Goal: Information Seeking & Learning: Compare options

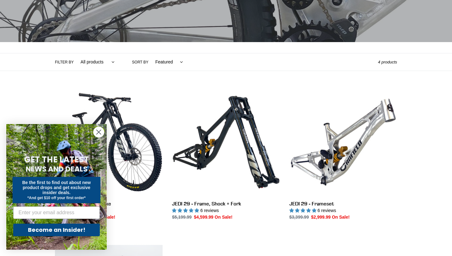
scroll to position [101, 0]
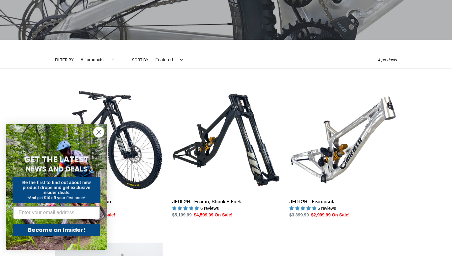
click at [99, 132] on icon "Close dialog" at bounding box center [99, 132] width 4 height 4
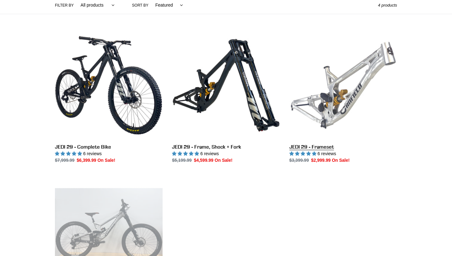
scroll to position [157, 0]
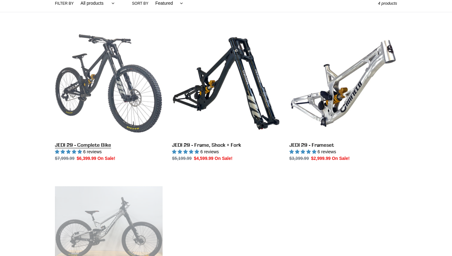
click at [97, 66] on link "JEDI 29 - Complete Bike" at bounding box center [109, 95] width 108 height 132
click at [104, 63] on link "JEDI 29 - Complete Bike" at bounding box center [109, 95] width 108 height 132
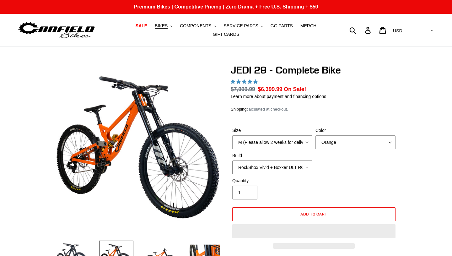
click at [306, 160] on select "RockShox Vivid + Boxxer ULT RC2 C3 200 + SRAM XO RockShox Vivid + Boxxer ULT RC…" at bounding box center [272, 167] width 80 height 14
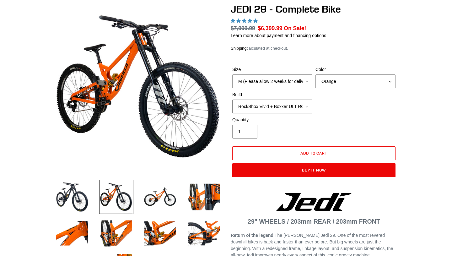
scroll to position [61, 0]
select select "highest-rating"
click at [303, 106] on select "RockShox Vivid + Boxxer ULT RC2 C3 200 + SRAM XO RockShox Vivid + Boxxer ULT RC…" at bounding box center [272, 106] width 80 height 14
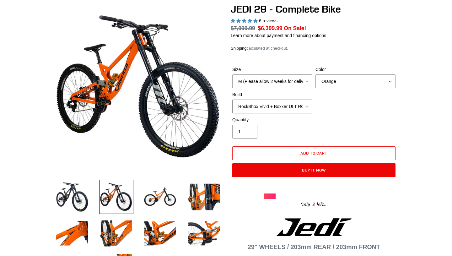
click at [298, 106] on select "RockShox Vivid + Boxxer ULT RC2 C3 200 + SRAM XO RockShox Vivid + Boxxer ULT RC…" at bounding box center [272, 106] width 80 height 14
click at [294, 105] on select "RockShox Vivid + Boxxer ULT RC2 C3 200 + SRAM XO RockShox Vivid + Boxxer ULT RC…" at bounding box center [272, 106] width 80 height 14
click at [292, 104] on select "RockShox Vivid + Boxxer ULT RC2 C3 200 + SRAM XO RockShox Vivid + Boxxer ULT RC…" at bounding box center [272, 106] width 80 height 14
click at [292, 109] on select "RockShox Vivid + Boxxer ULT RC2 C3 200 + SRAM XO RockShox Vivid + Boxxer ULT RC…" at bounding box center [272, 106] width 80 height 14
click at [293, 106] on select "RockShox Vivid + Boxxer ULT RC2 C3 200 + SRAM XO RockShox Vivid + Boxxer ULT RC…" at bounding box center [272, 106] width 80 height 14
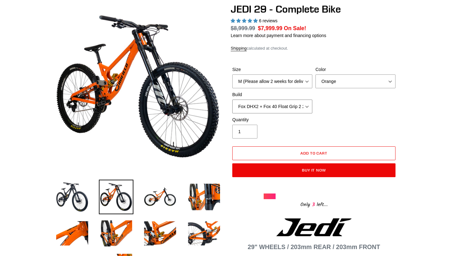
select select "RockShox Vivid + Boxxer ULT RC2 C3 200 + SRAM XO"
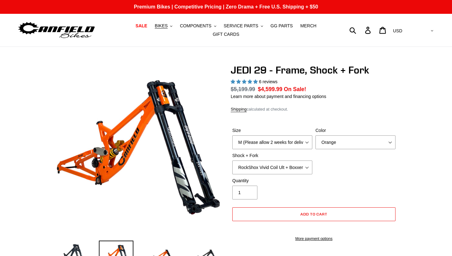
select select "highest-rating"
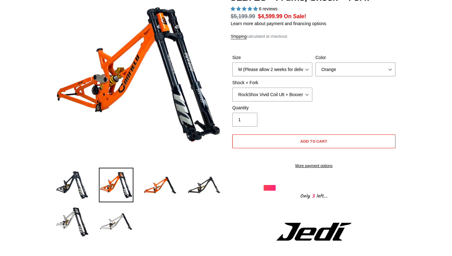
scroll to position [81, 0]
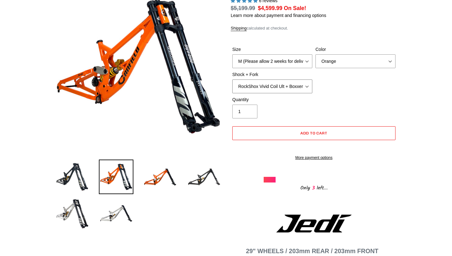
click at [281, 88] on select "RockShox Vivid Coil Ult + Boxxer RC2 C3 Ult Fox DHX2 250x75 + Fox 40 Float Grip…" at bounding box center [272, 86] width 80 height 14
click at [279, 87] on select "RockShox Vivid Coil Ult + Boxxer RC2 C3 Ult Fox DHX2 250x75 + Fox 40 Float Grip…" at bounding box center [272, 86] width 80 height 14
click at [281, 86] on select "RockShox Vivid Coil Ult + Boxxer RC2 C3 Ult Fox DHX2 250x75 + Fox 40 Float Grip…" at bounding box center [272, 86] width 80 height 14
select select "EXT Storia LOK V3 + EXT Vaia 200"
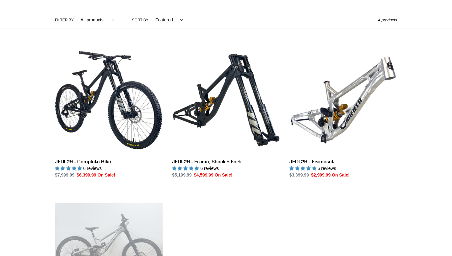
scroll to position [150, 0]
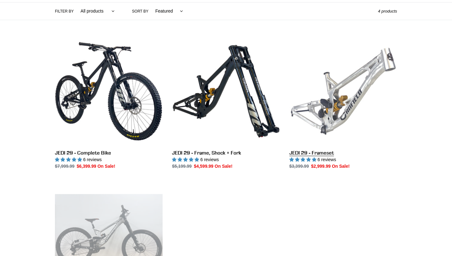
click at [334, 106] on link "JEDI 29 - Frameset" at bounding box center [343, 103] width 108 height 132
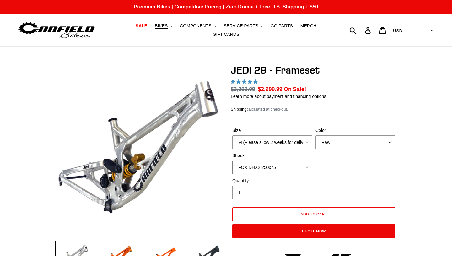
click at [298, 160] on select "No Shock FOX DHX2 250x75 RockShox Vivid Ultimate DH 250x75 EXT e-Storia LOX V3" at bounding box center [272, 167] width 80 height 14
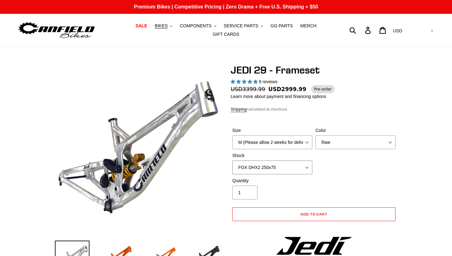
select select "highest-rating"
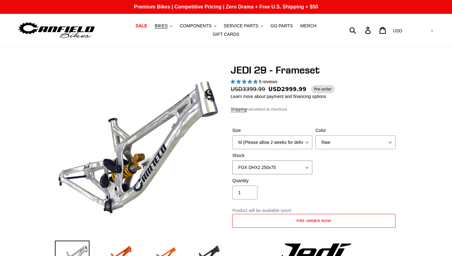
select select "RockShox Vivid Ultimate DH 250x75"
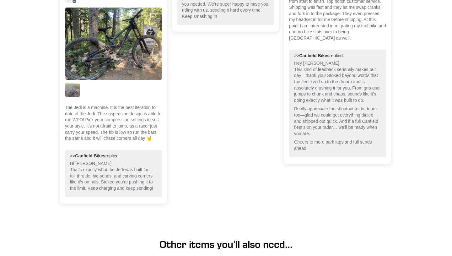
scroll to position [1541, 0]
